Goal: Information Seeking & Learning: Learn about a topic

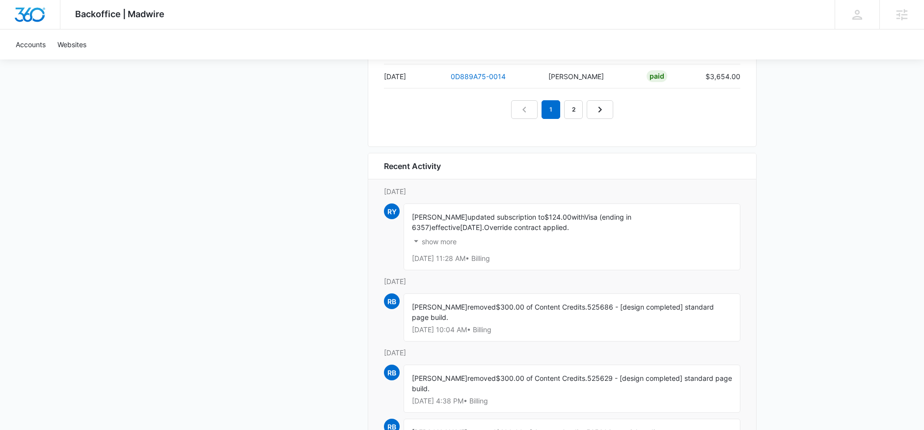
scroll to position [1250, 0]
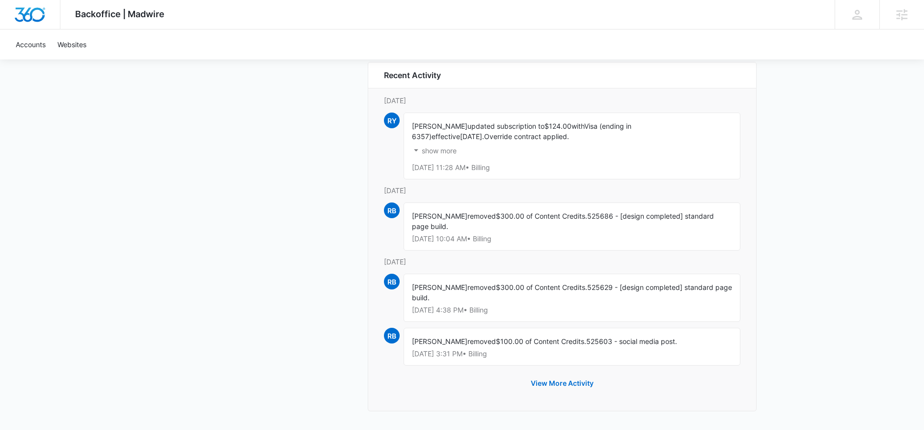
click at [437, 150] on p "show more" at bounding box center [439, 150] width 35 height 7
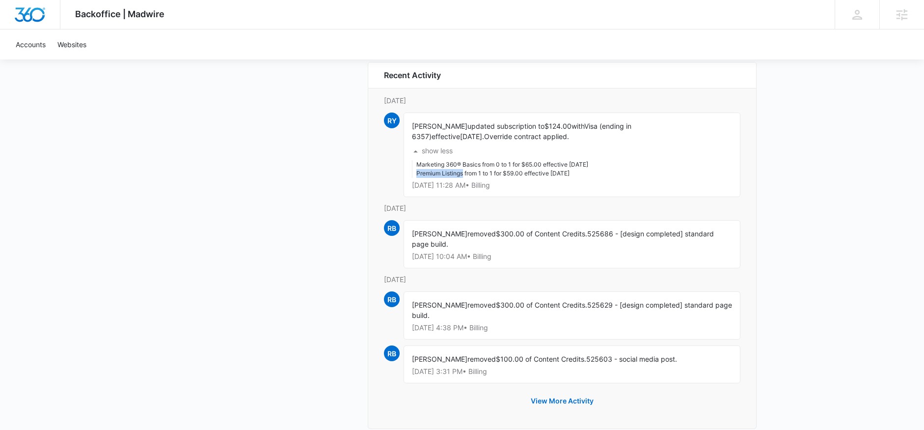
drag, startPoint x: 464, startPoint y: 172, endPoint x: 415, endPoint y: 173, distance: 49.1
click at [415, 173] on ul "Marketing 360® Basics from 0 to 1 for $65.00 effective 8/20/2025 Premium Listin…" at bounding box center [500, 169] width 176 height 18
copy li "Premium Listings"
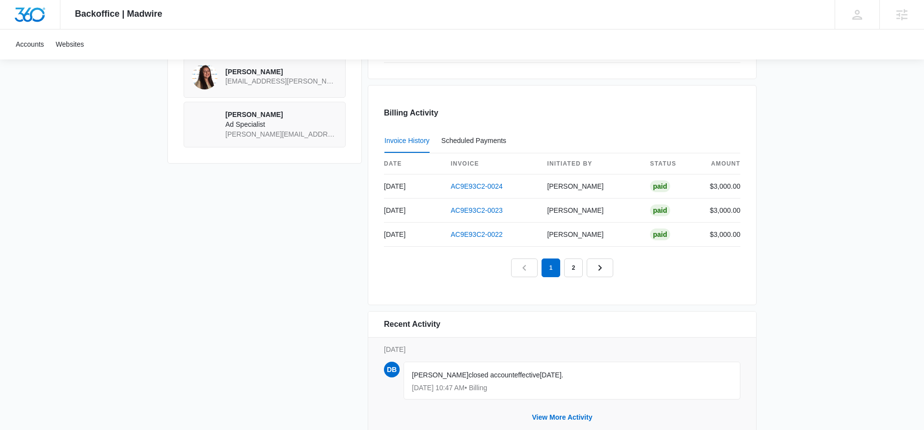
scroll to position [911, 0]
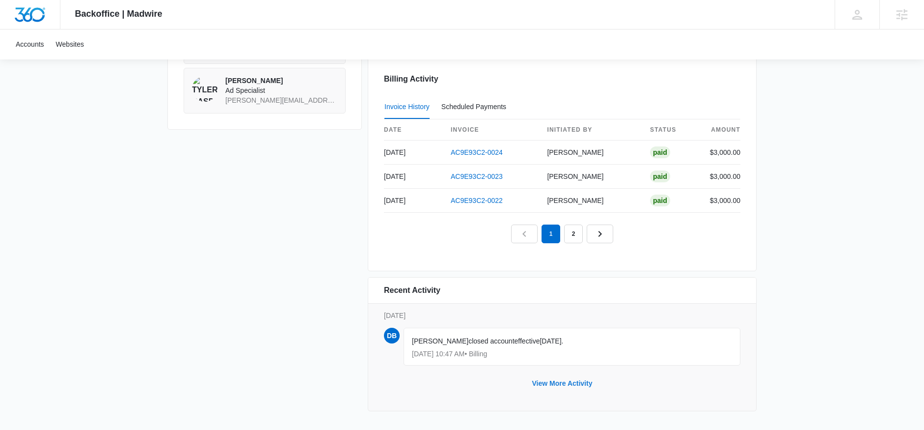
click at [557, 382] on button "View More Activity" at bounding box center [563, 383] width 80 height 24
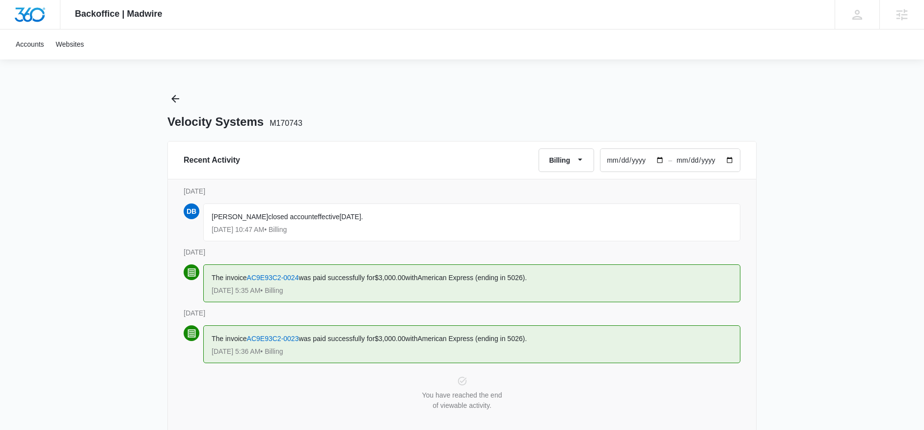
click at [94, 77] on div "Backoffice | Madwire Apps Settings ED Elizabeth Dutton elizabeth.dutton@madwire…" at bounding box center [462, 225] width 924 height 451
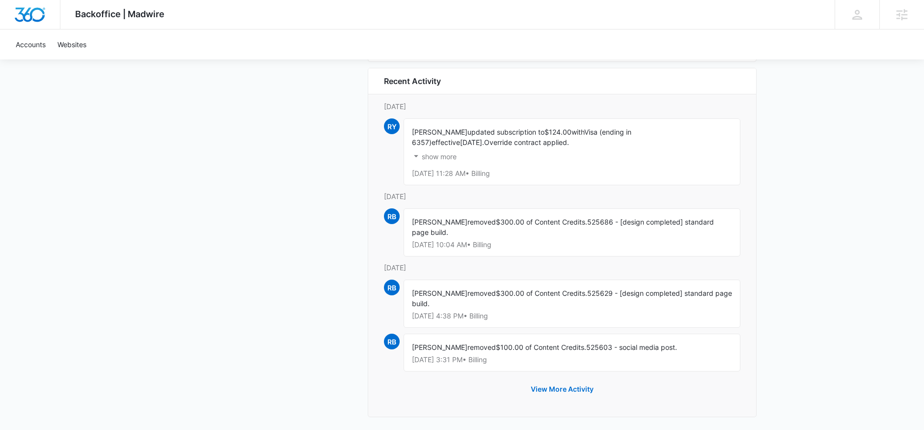
scroll to position [1250, 0]
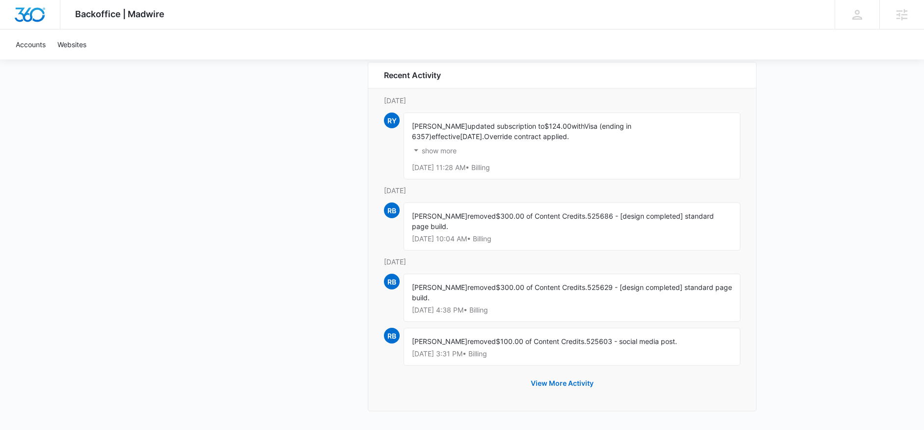
click at [439, 150] on p "show more" at bounding box center [439, 150] width 35 height 7
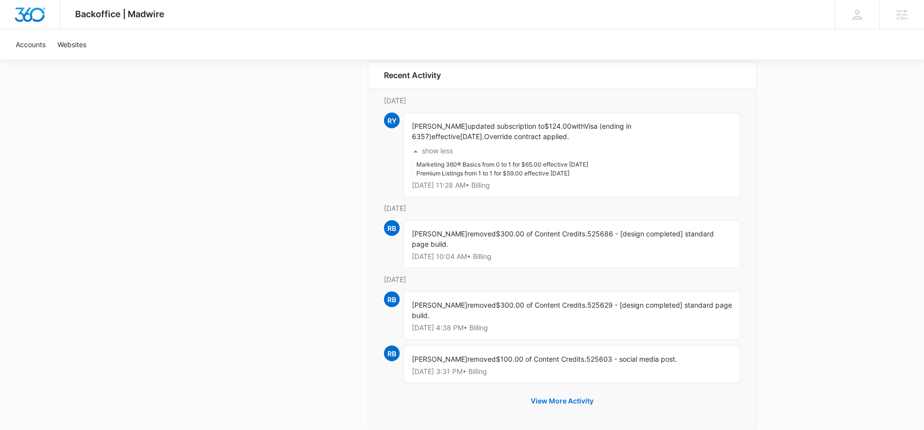
click at [439, 150] on p "show less" at bounding box center [437, 150] width 31 height 7
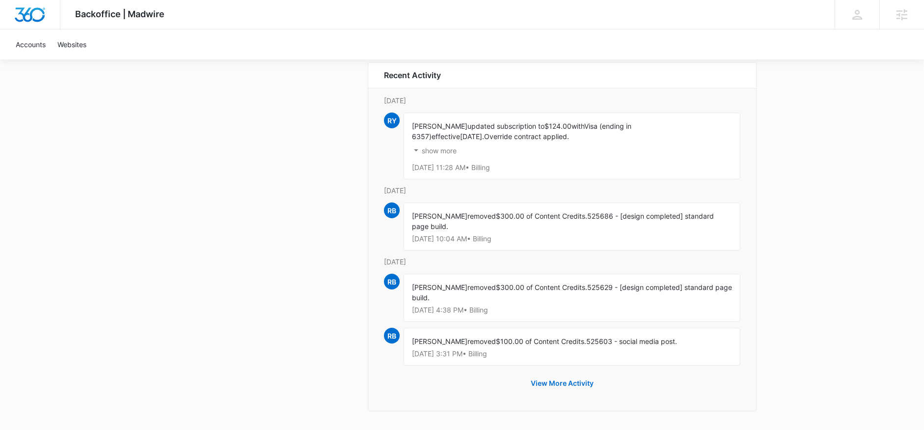
click at [436, 149] on p "show more" at bounding box center [439, 150] width 35 height 7
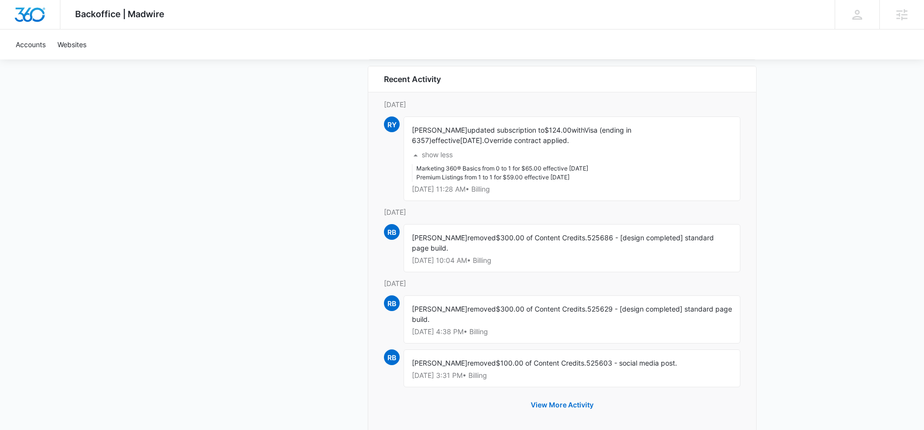
scroll to position [1268, 0]
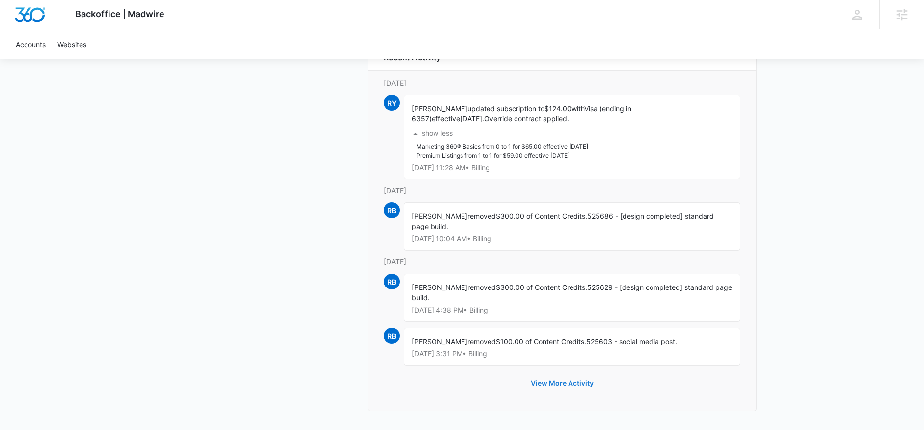
click at [565, 386] on button "View More Activity" at bounding box center [562, 383] width 83 height 24
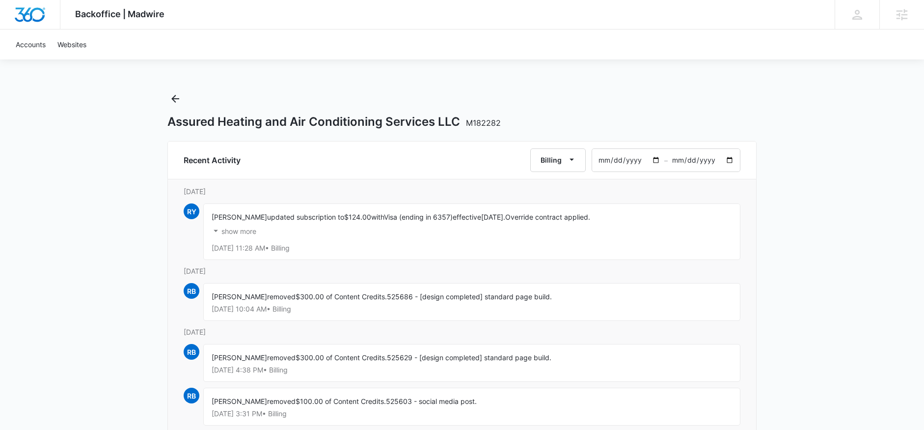
scroll to position [87, 0]
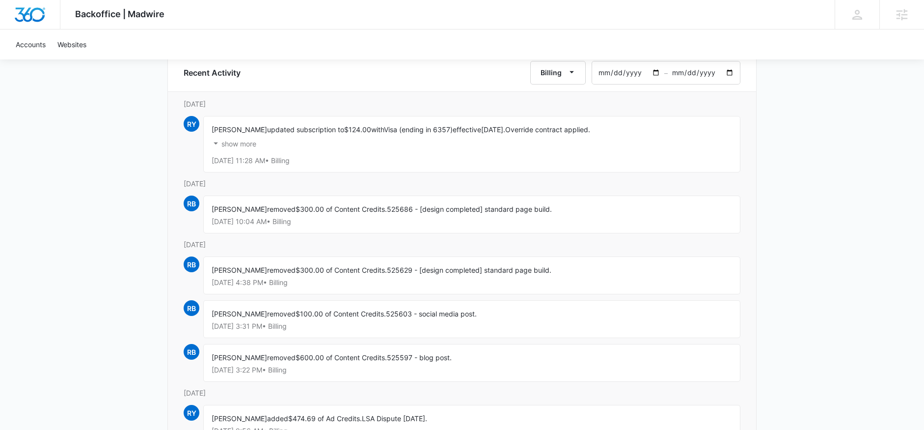
click at [237, 145] on p "show more" at bounding box center [239, 143] width 35 height 7
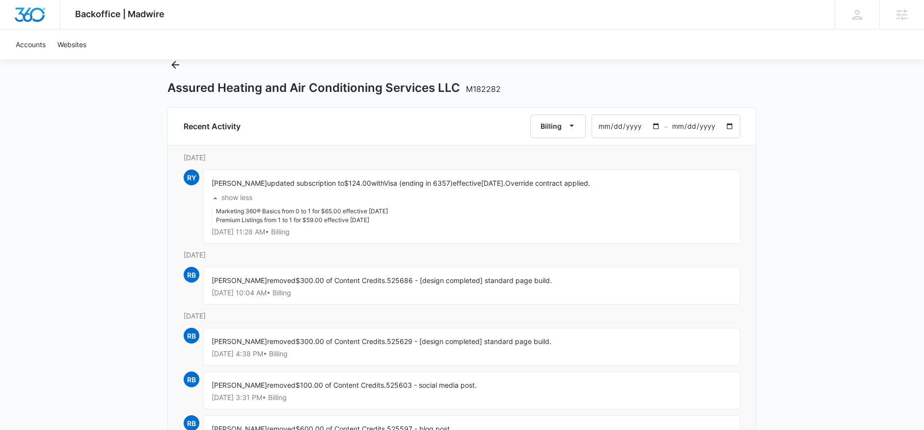
scroll to position [0, 0]
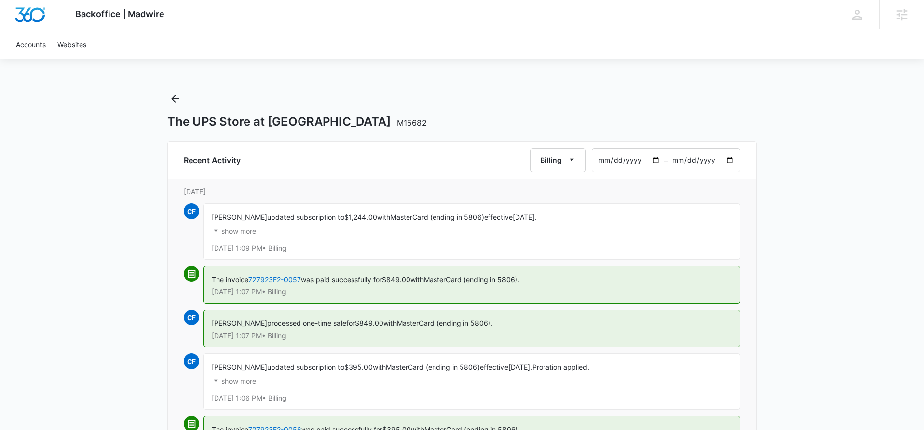
click at [265, 222] on div "show more Ad Credits from 0 to 849 for $849.00 effective [DATE]" at bounding box center [472, 231] width 521 height 19
click at [243, 230] on p "show more" at bounding box center [239, 231] width 35 height 7
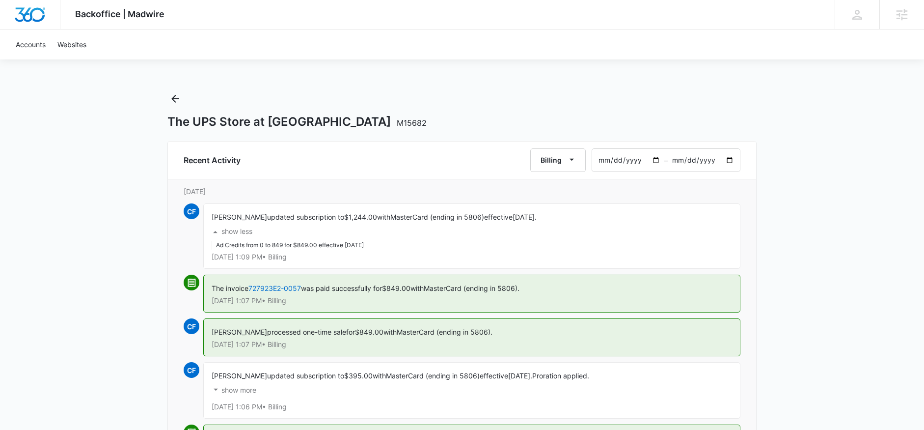
click at [243, 230] on p "show less" at bounding box center [237, 231] width 31 height 7
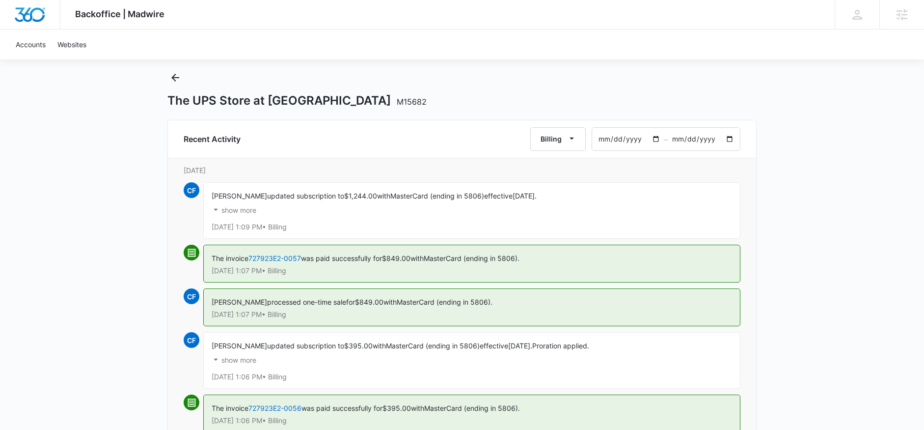
scroll to position [78, 0]
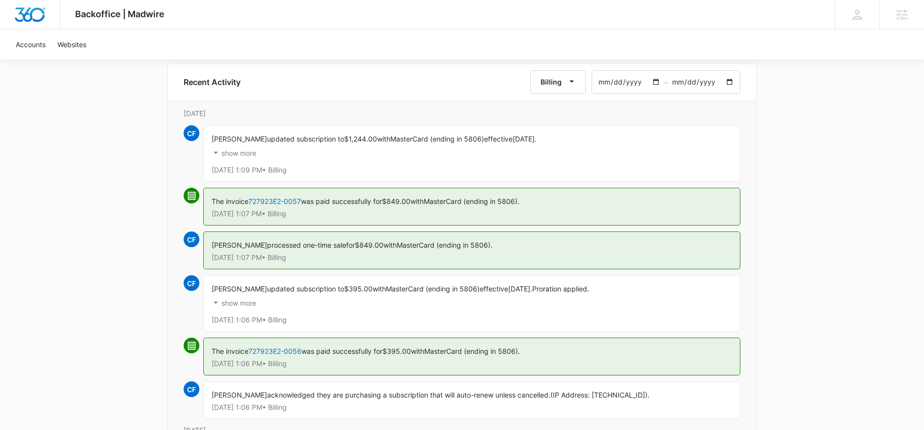
click at [242, 152] on p "show more" at bounding box center [239, 153] width 35 height 7
